Goal: Contribute content

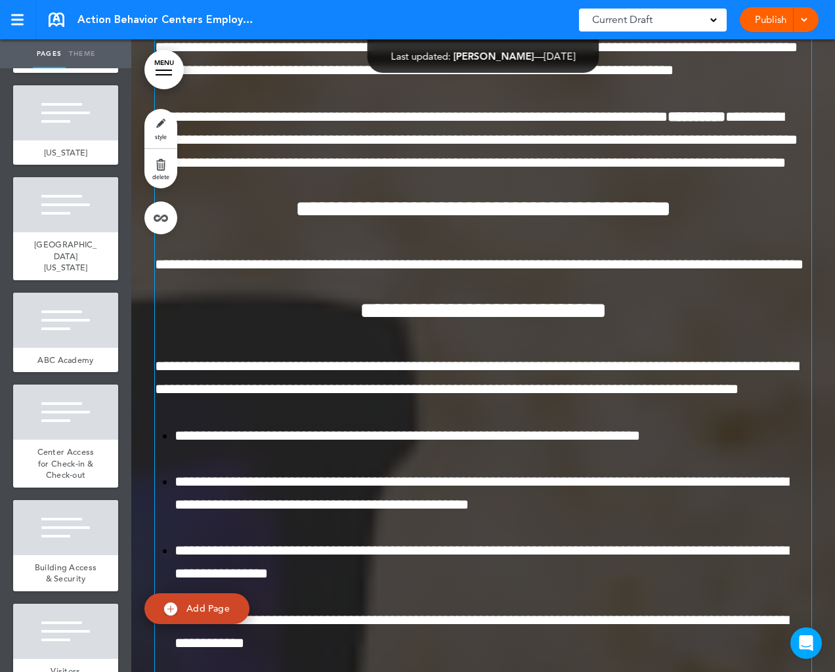
scroll to position [158125, 0]
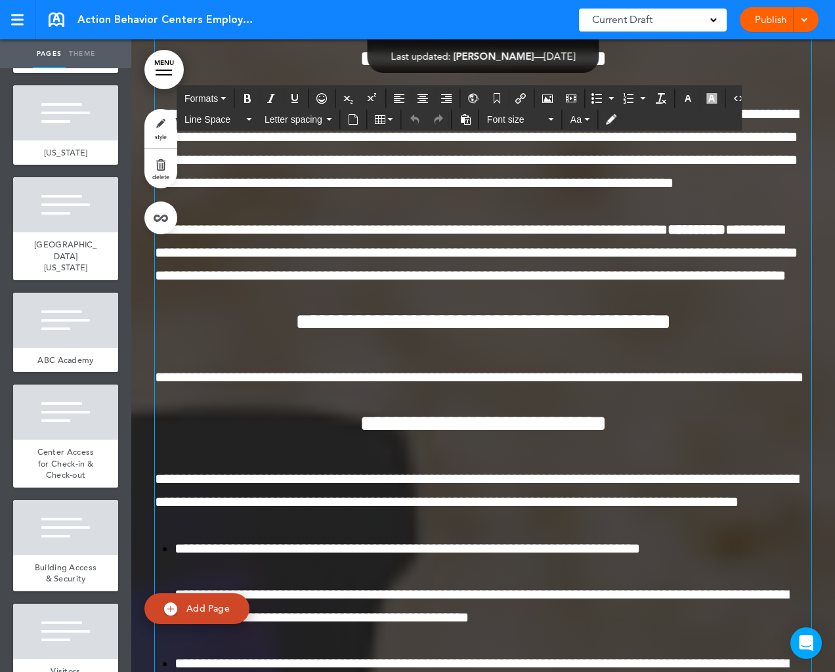
scroll to position [158015, 0]
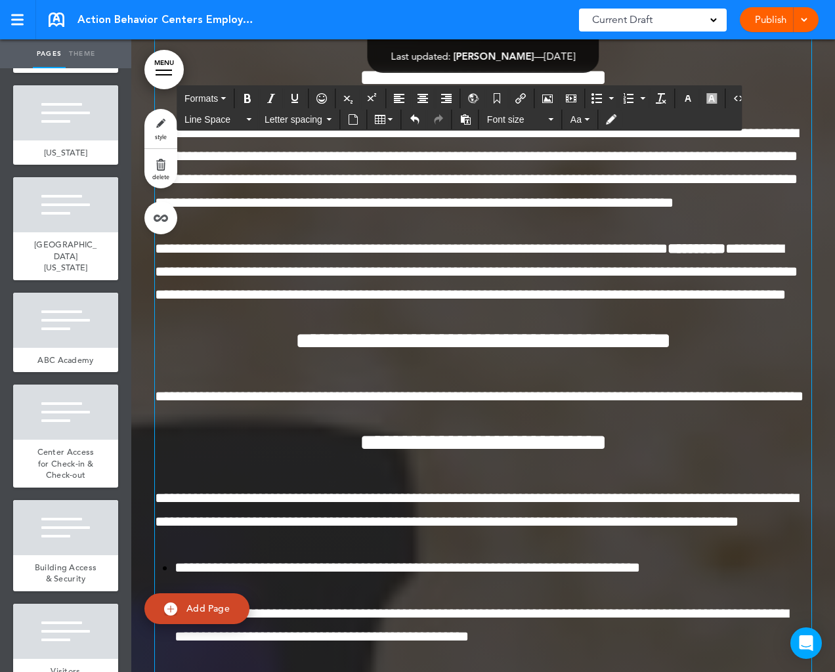
paste div
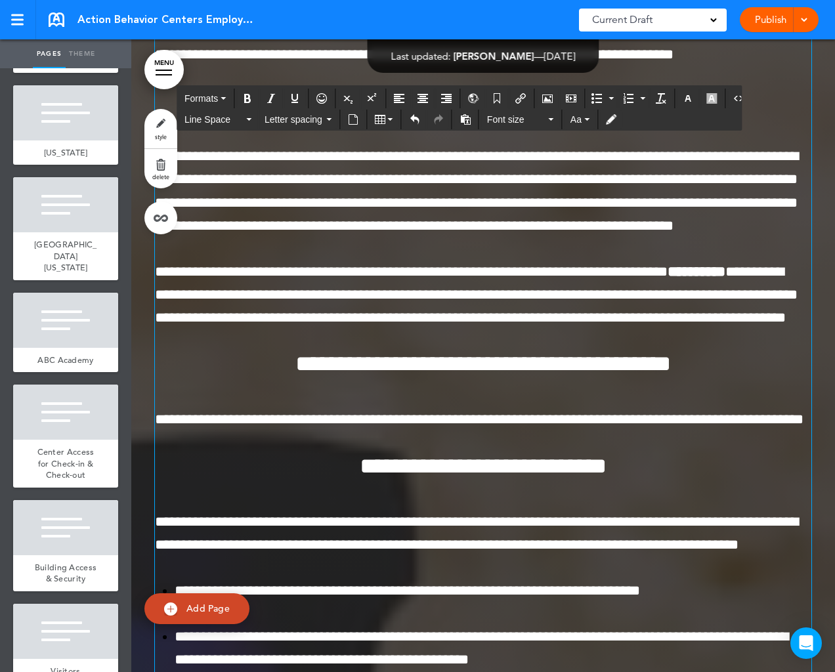
click at [776, 21] on div "Publish Publish Preview Draft" at bounding box center [779, 19] width 79 height 25
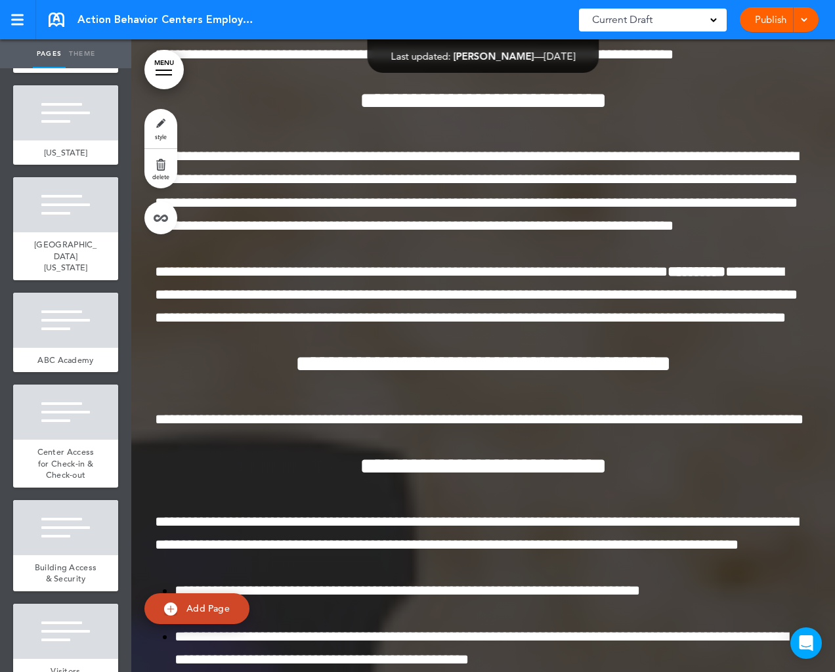
click at [806, 26] on div at bounding box center [801, 19] width 13 height 25
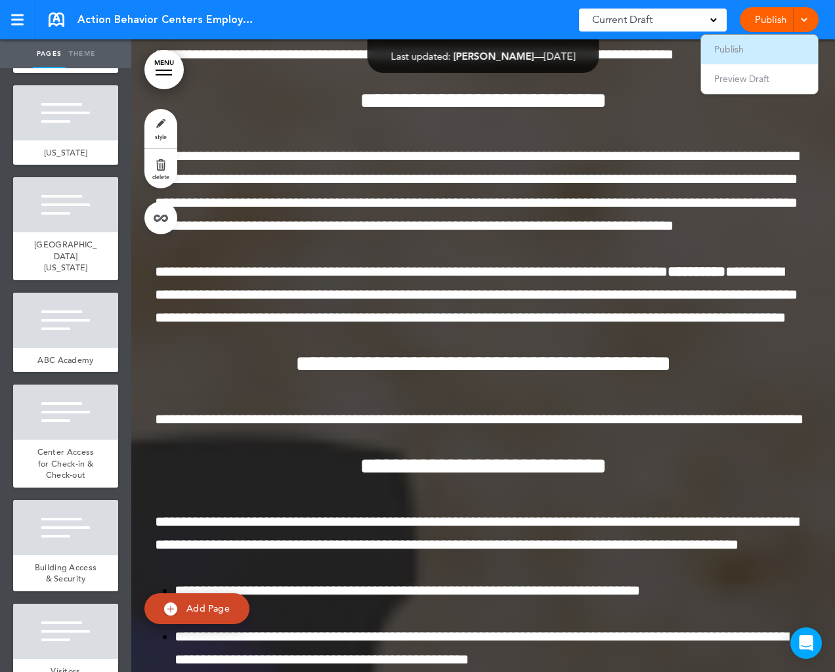
click at [782, 49] on li "Publish" at bounding box center [759, 50] width 117 height 30
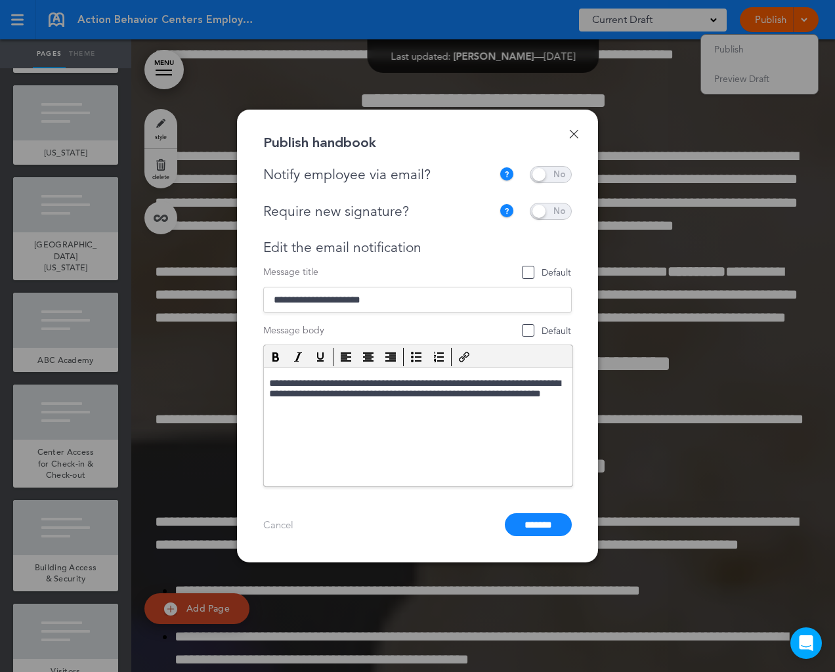
click at [555, 175] on span at bounding box center [551, 174] width 42 height 17
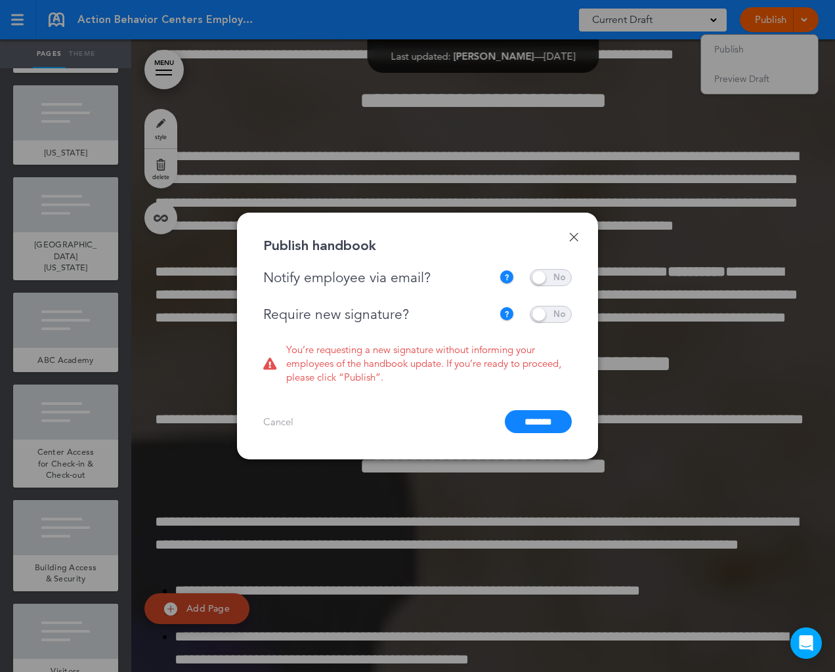
click at [563, 316] on span at bounding box center [551, 314] width 42 height 17
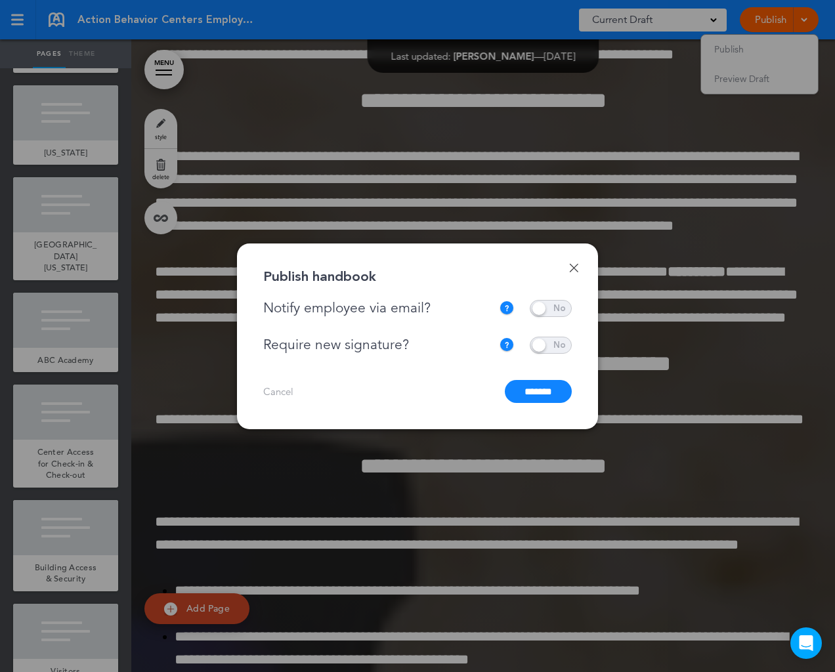
click at [535, 387] on input "*******" at bounding box center [538, 391] width 67 height 23
